Goal: Information Seeking & Learning: Learn about a topic

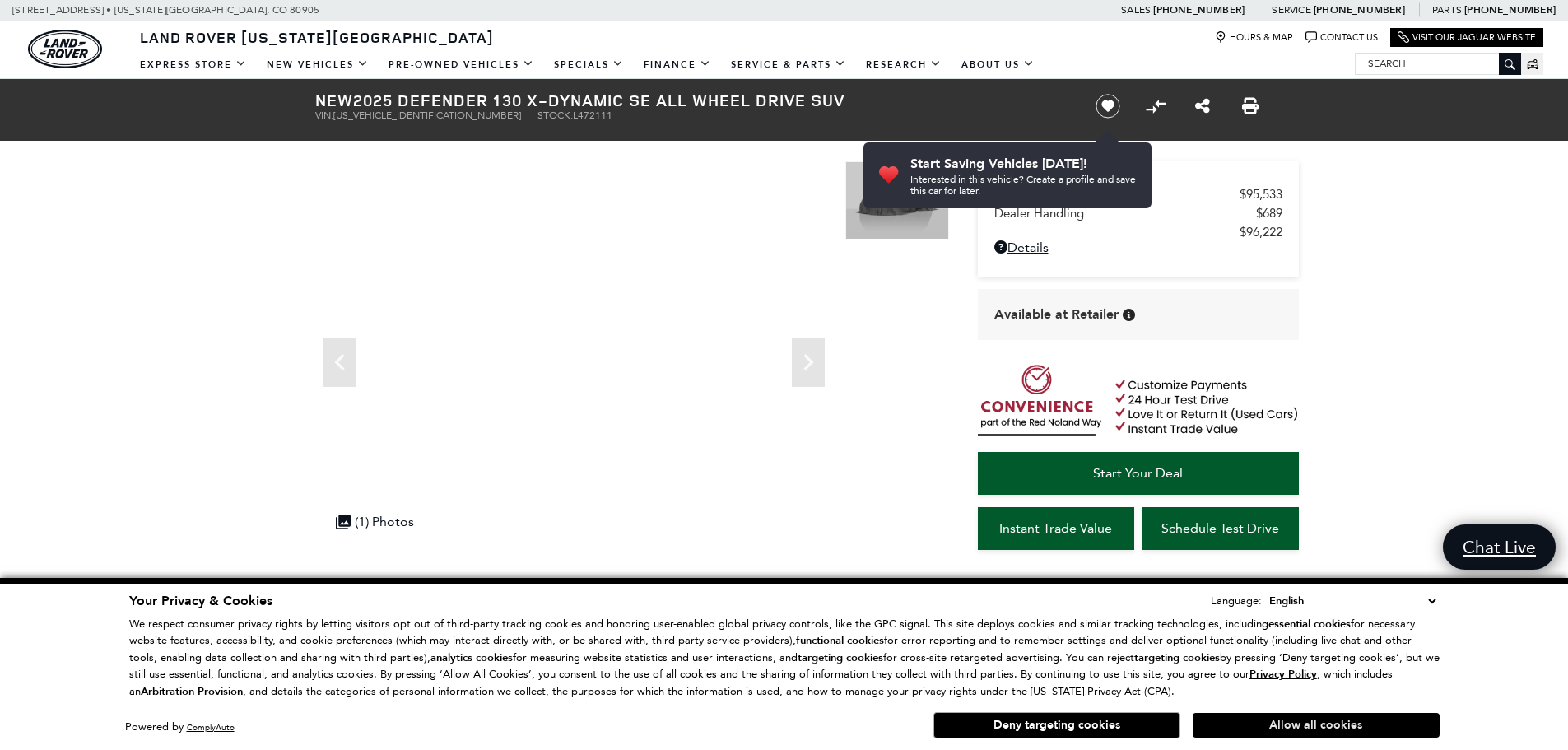
click at [1278, 717] on button "Allow all cookies" at bounding box center [1316, 725] width 247 height 25
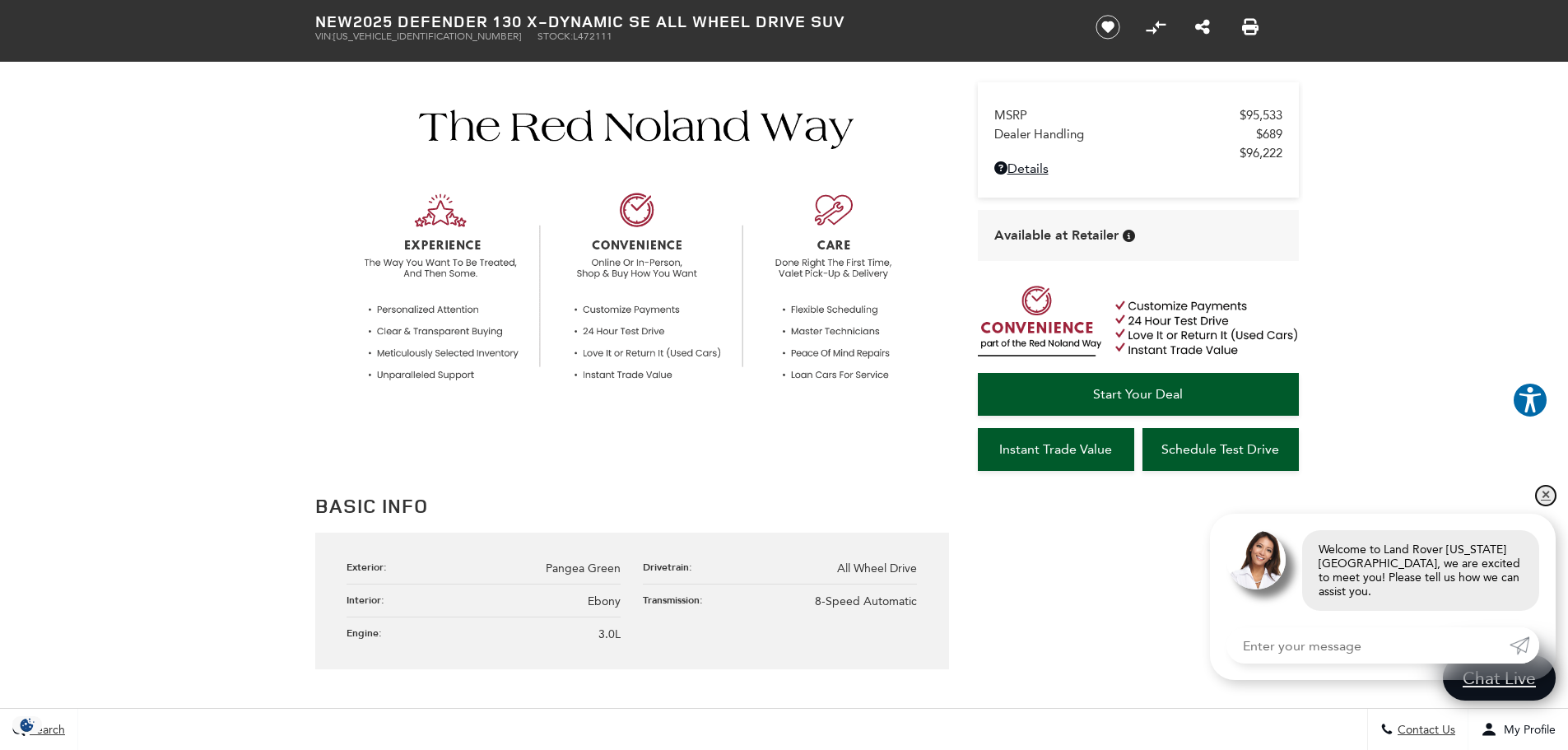
click at [1547, 505] on link "✕" at bounding box center [1545, 495] width 20 height 20
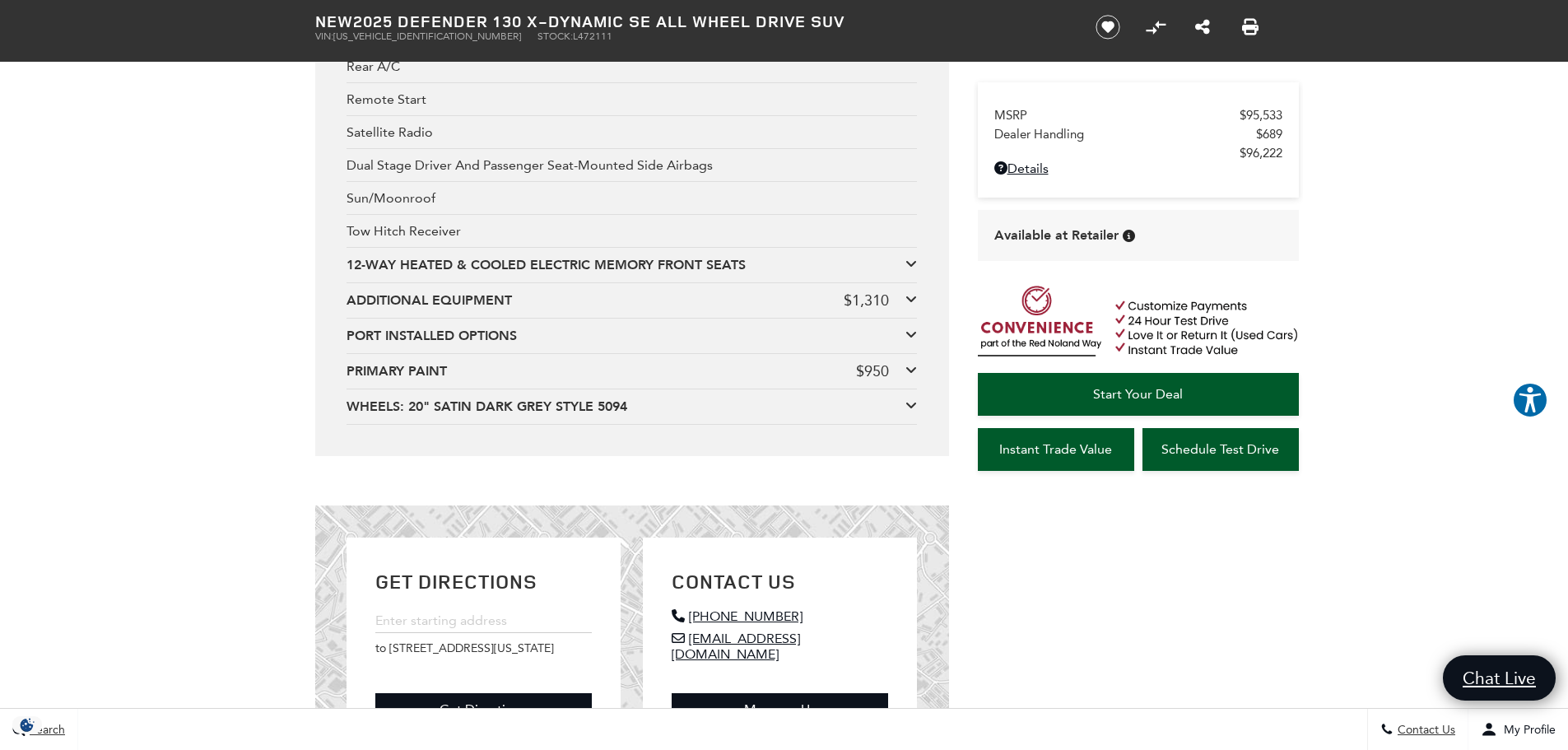
scroll to position [3706, 0]
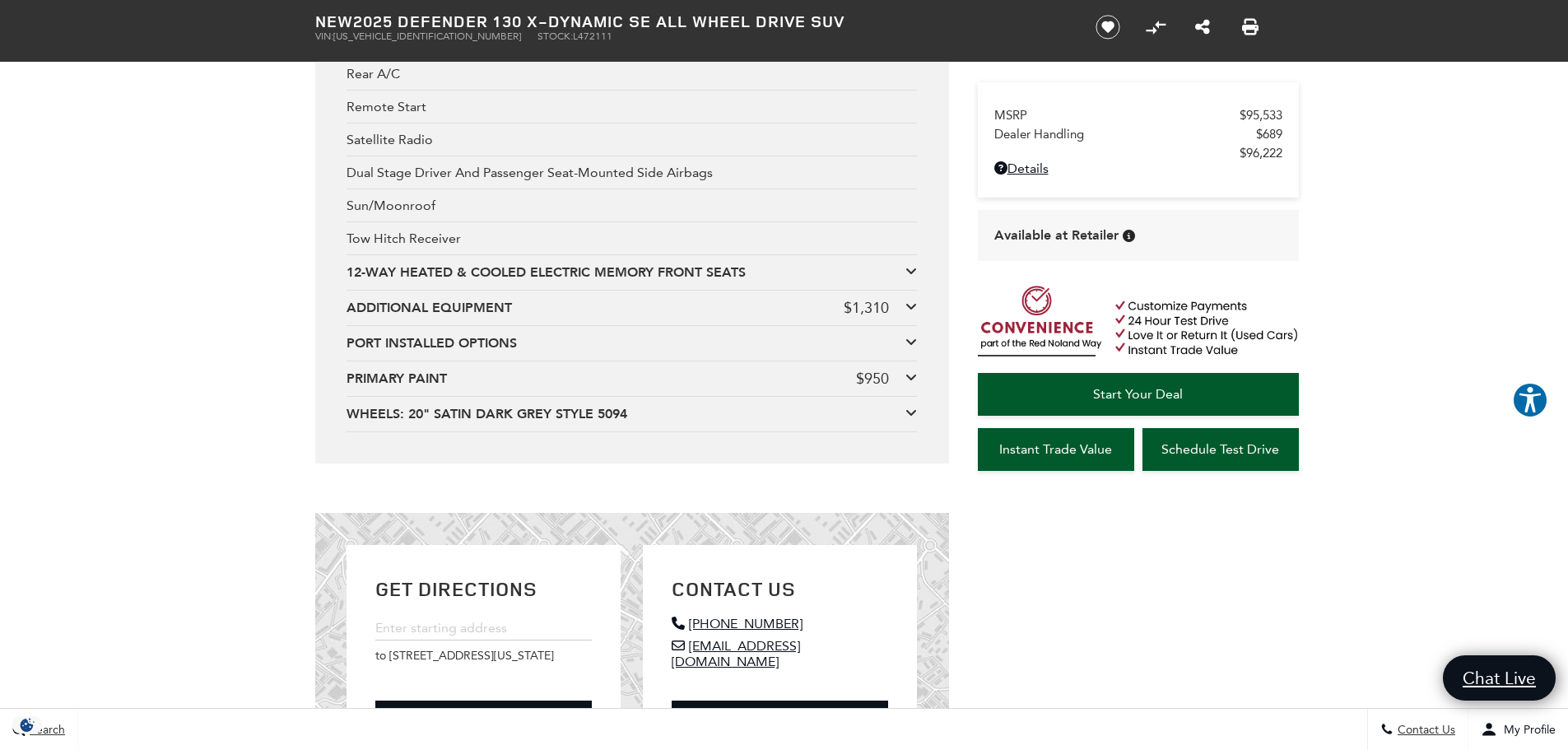
click at [592, 302] on div "ADDITIONAL EQUIPMENT" at bounding box center [595, 307] width 497 height 18
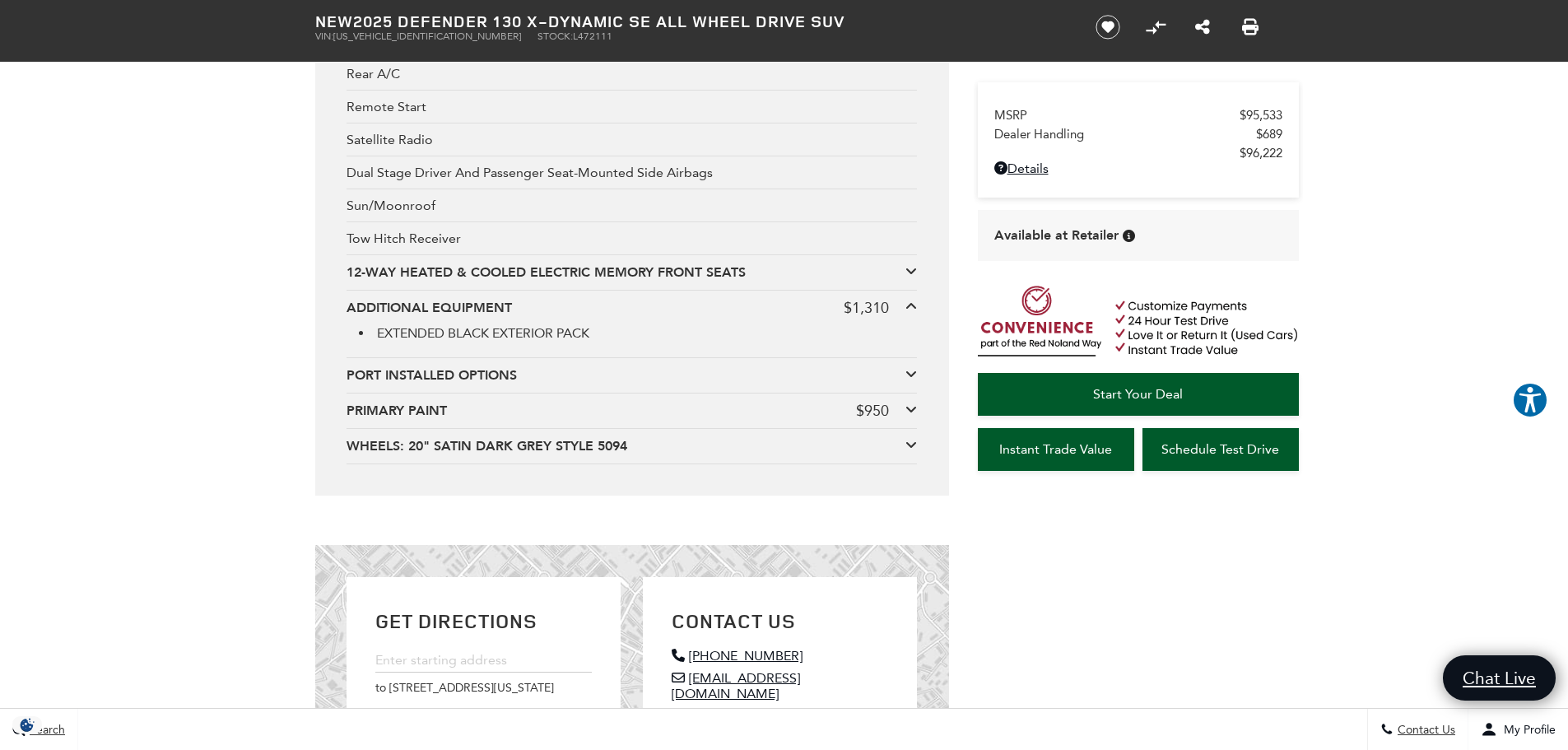
click at [592, 302] on div "ADDITIONAL EQUIPMENT" at bounding box center [595, 307] width 497 height 18
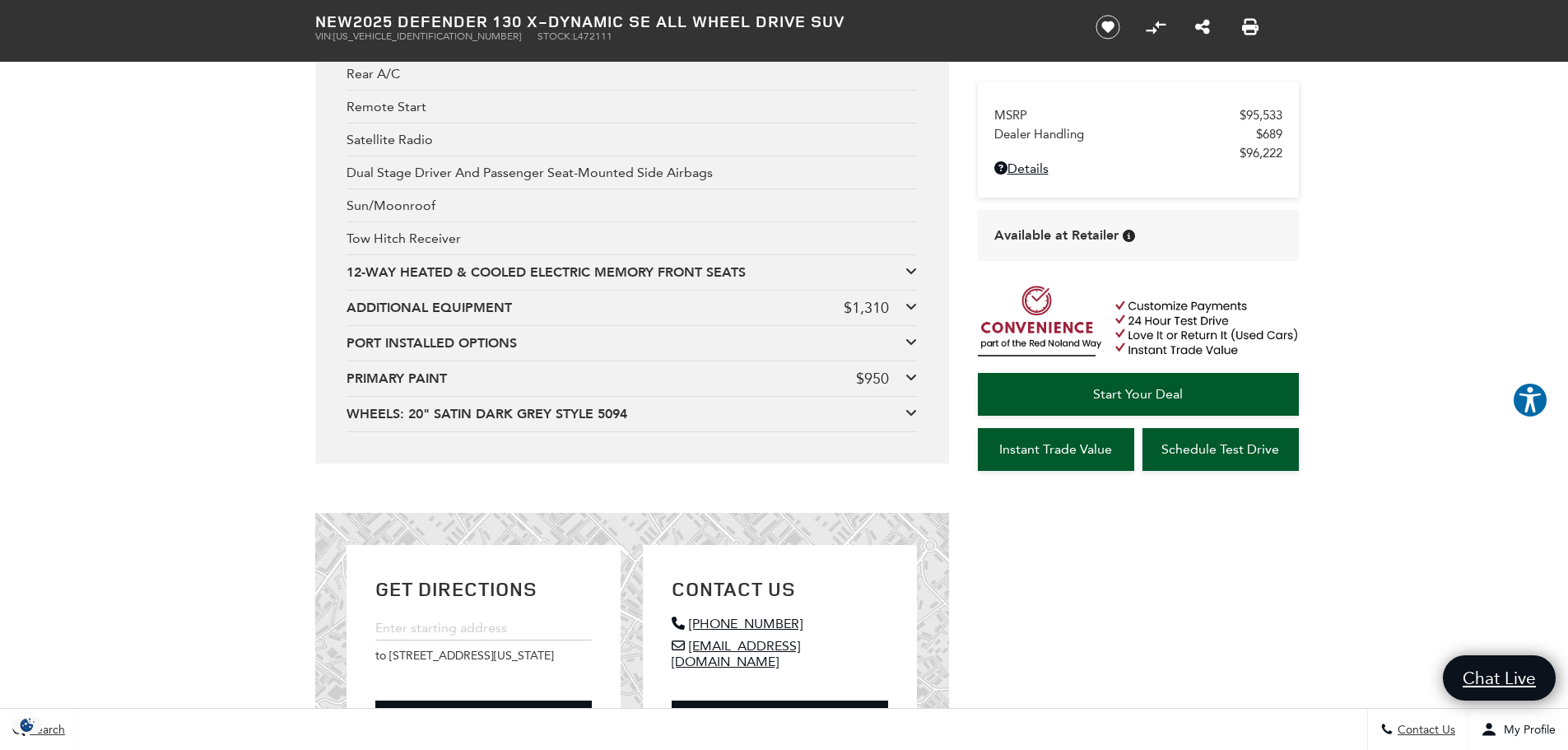
click at [553, 271] on div "12-WAY HEATED & COOLED ELECTRIC MEMORY FRONT SEATS" at bounding box center [626, 272] width 559 height 18
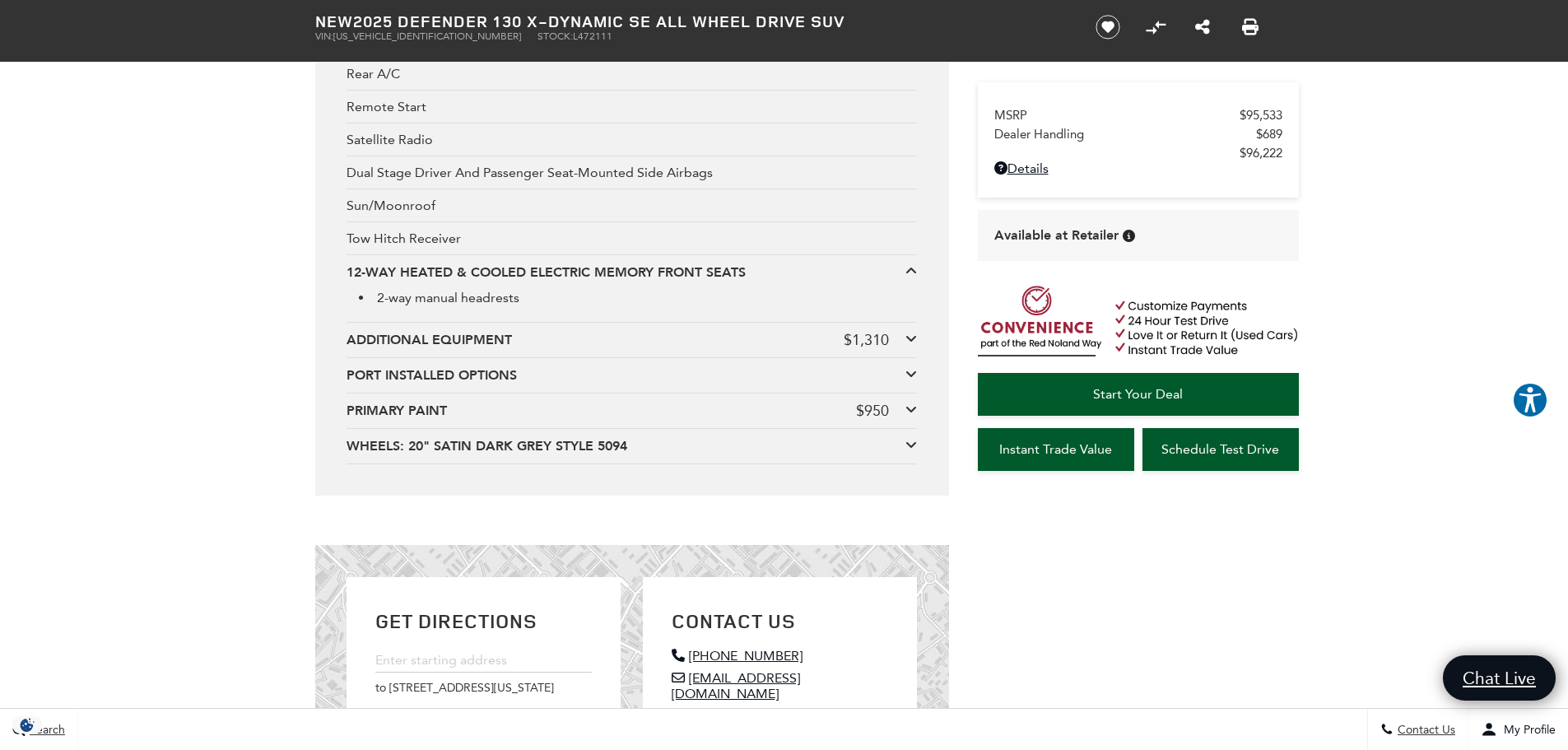
click at [559, 273] on div "12-WAY HEATED & COOLED ELECTRIC MEMORY FRONT SEATS" at bounding box center [626, 272] width 559 height 18
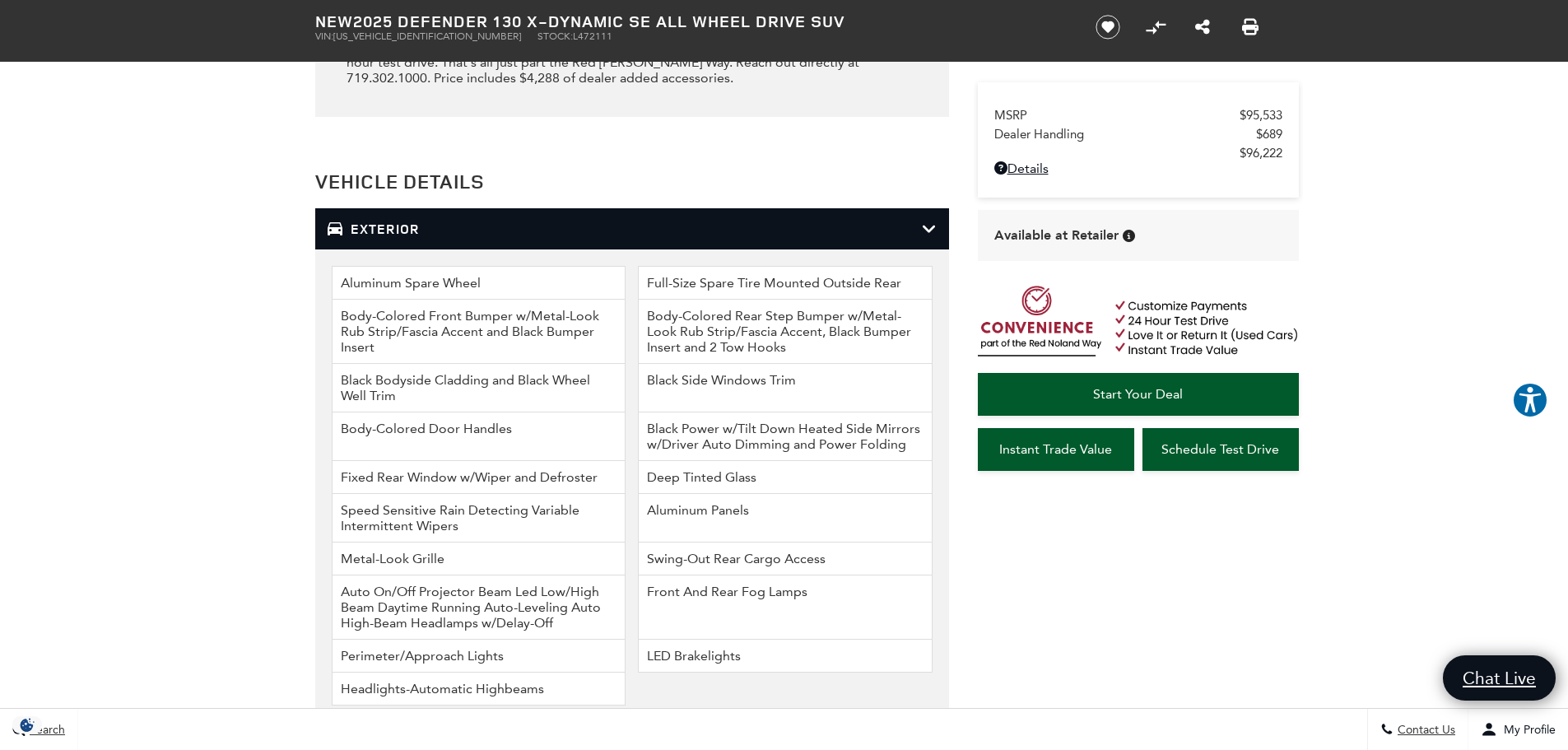
scroll to position [2141, 0]
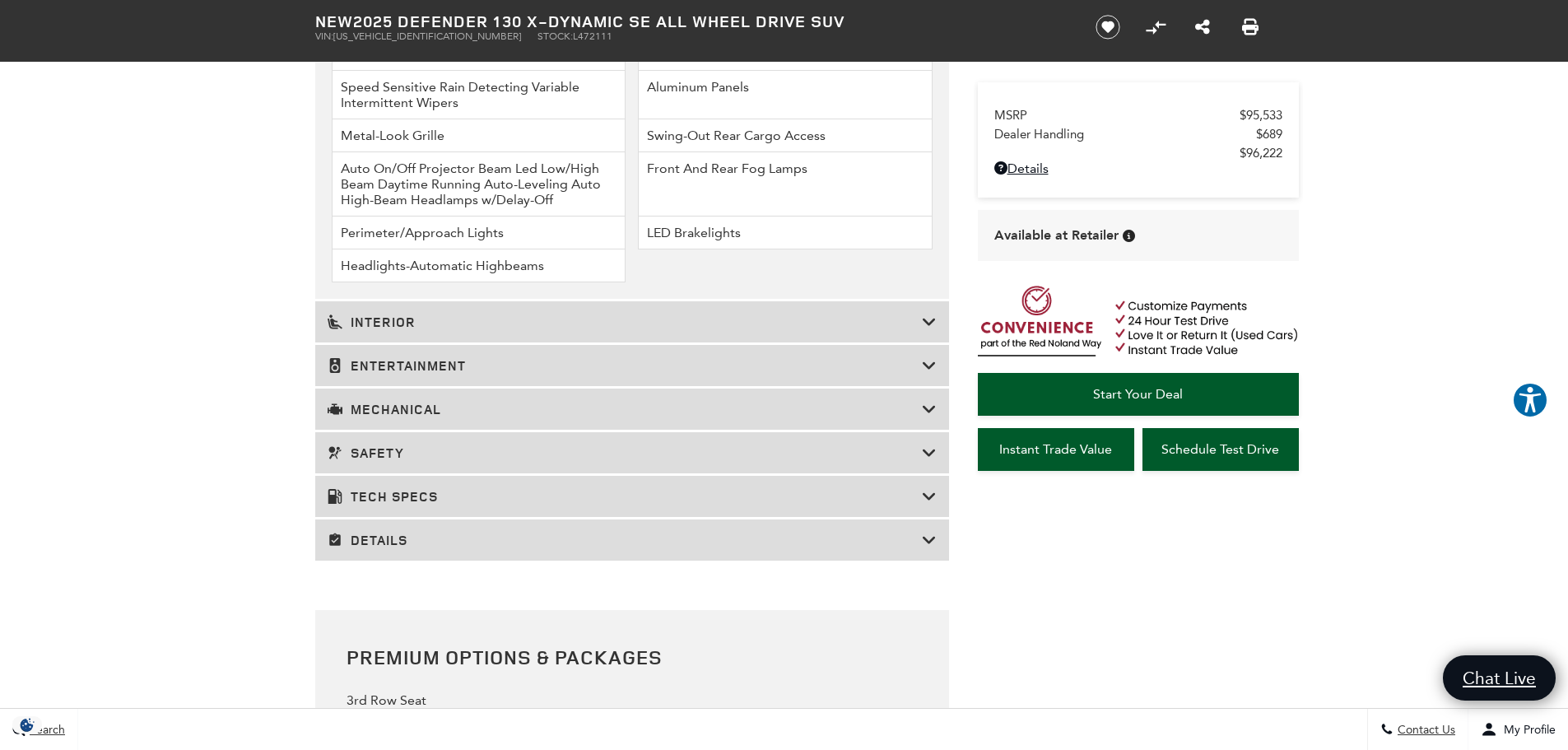
click at [693, 540] on h3 "Details" at bounding box center [625, 539] width 594 height 16
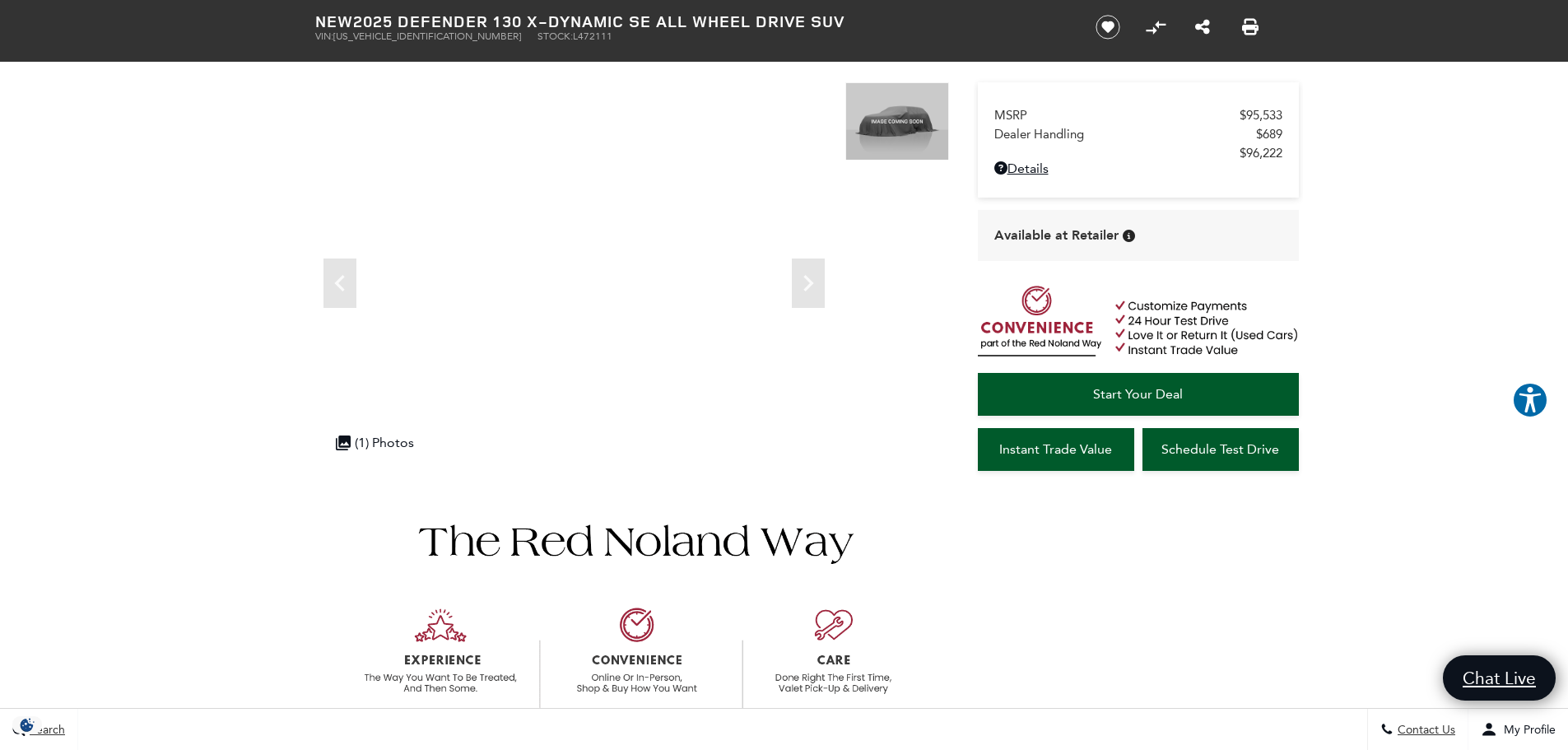
scroll to position [0, 0]
